Goal: Consume media (video, audio): Consume media (video, audio)

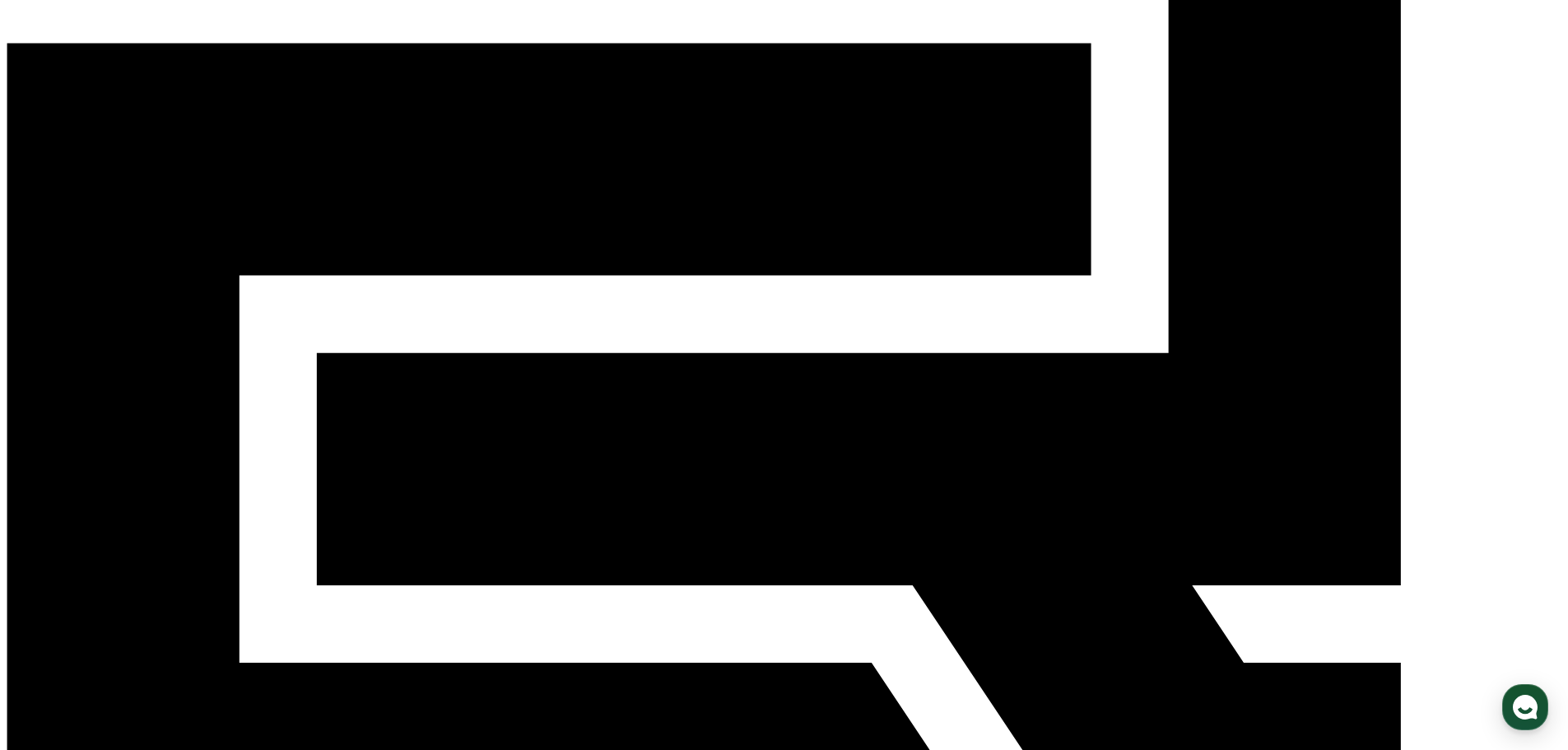
scroll to position [274, 0]
